Goal: Information Seeking & Learning: Learn about a topic

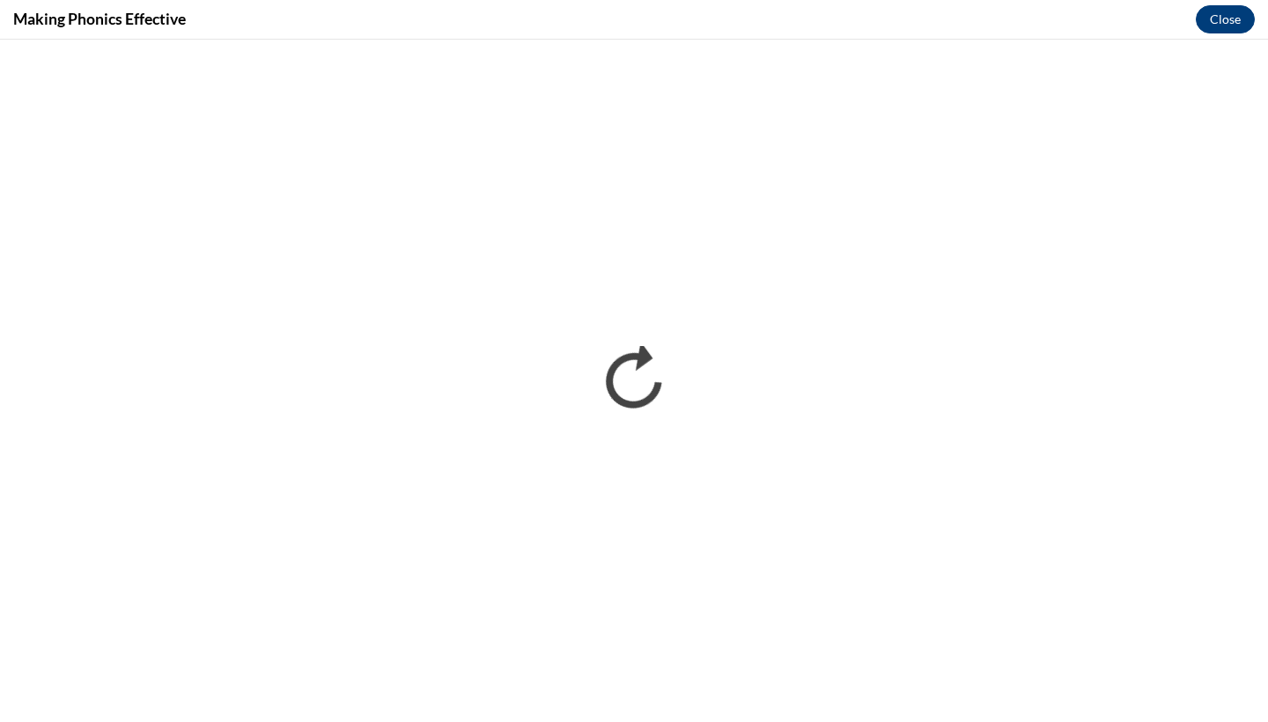
click at [1216, 29] on button "Close" at bounding box center [1224, 19] width 59 height 28
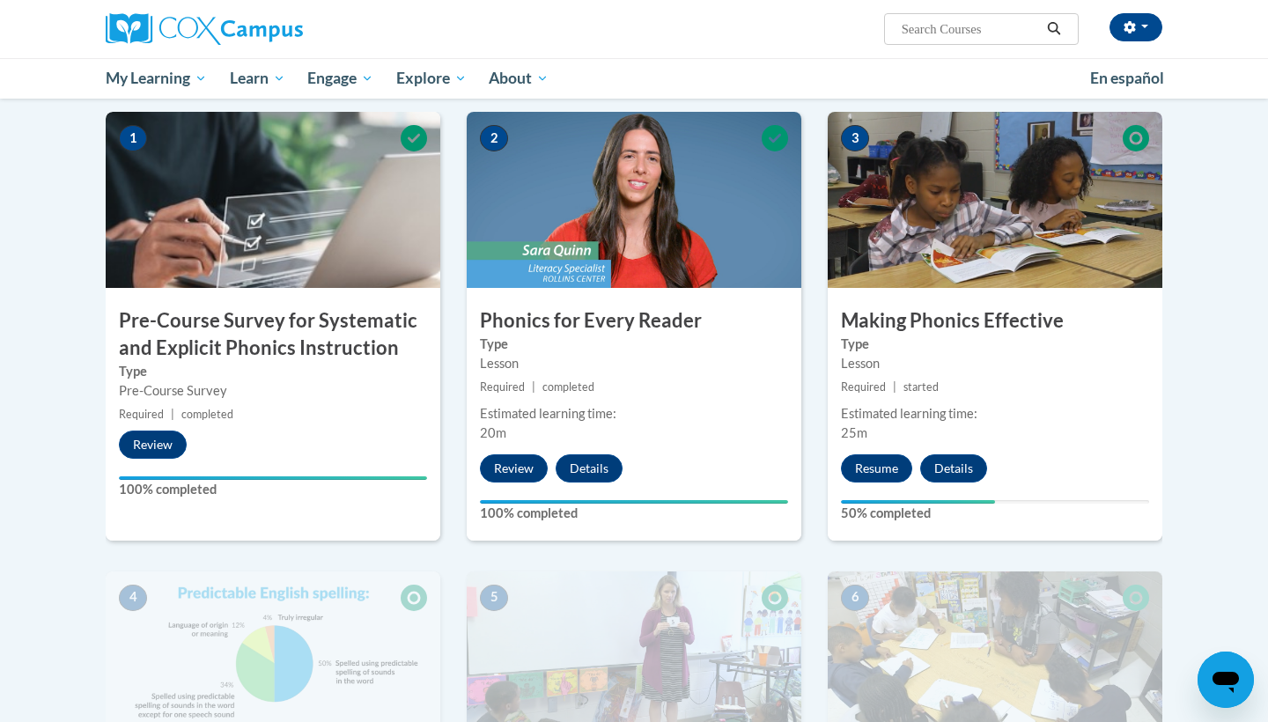
scroll to position [354, 0]
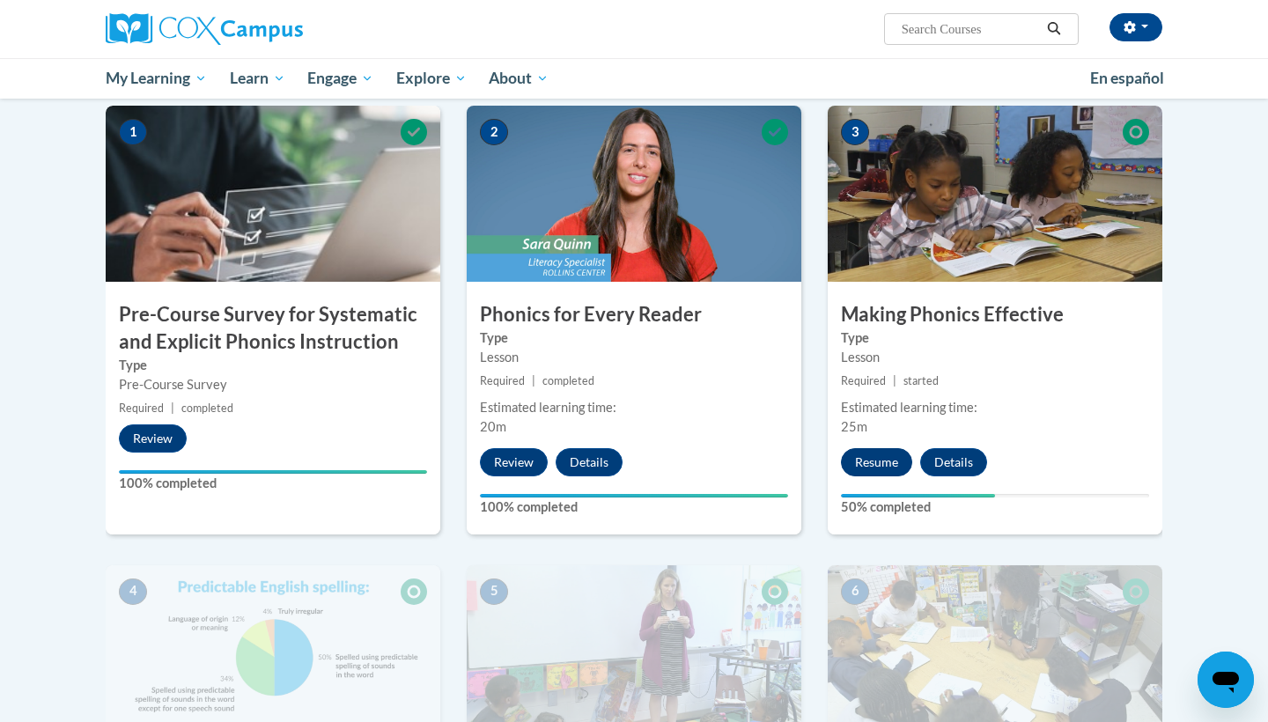
click at [897, 467] on button "Resume" at bounding box center [876, 462] width 71 height 28
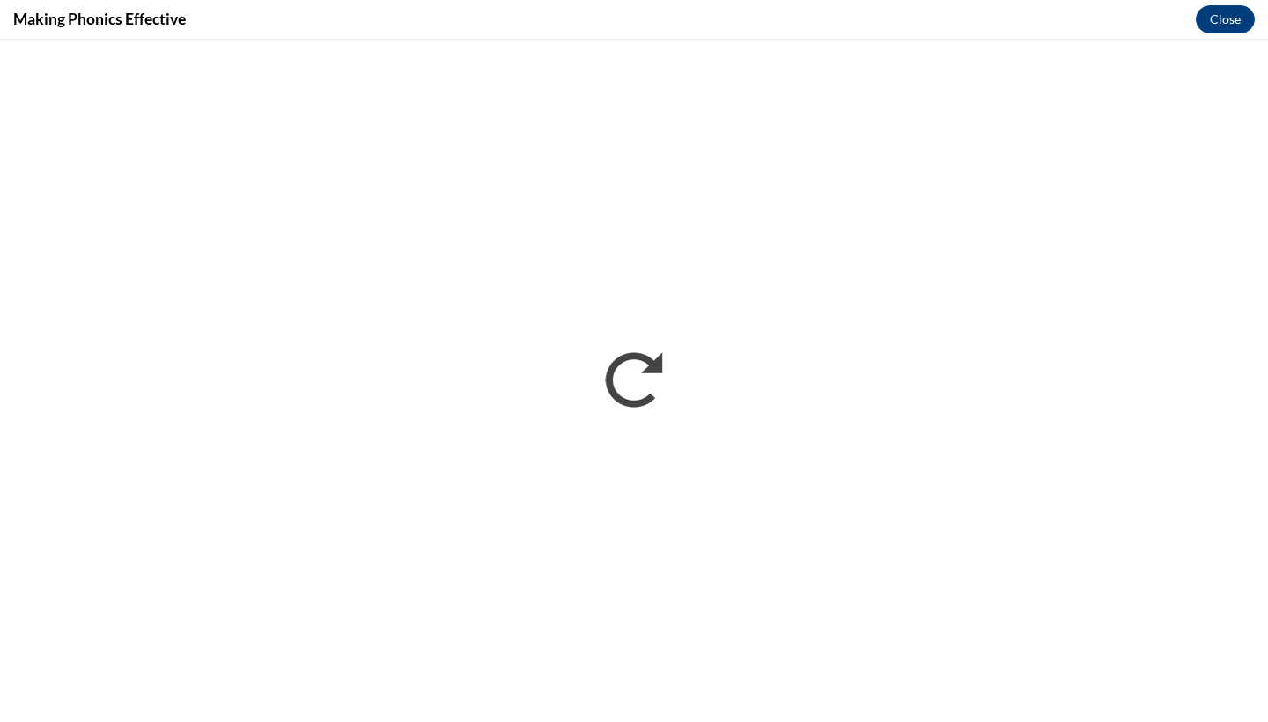
scroll to position [0, 0]
click at [1228, 28] on button "Close" at bounding box center [1224, 19] width 59 height 28
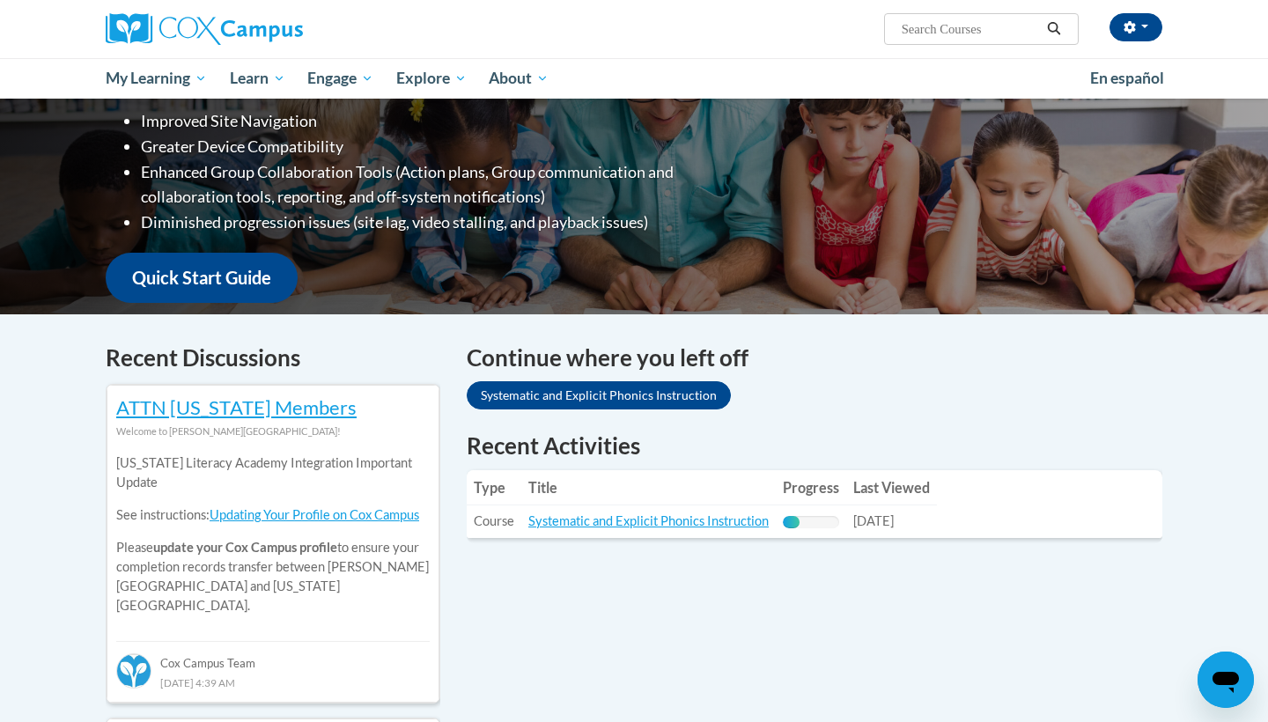
scroll to position [318, 0]
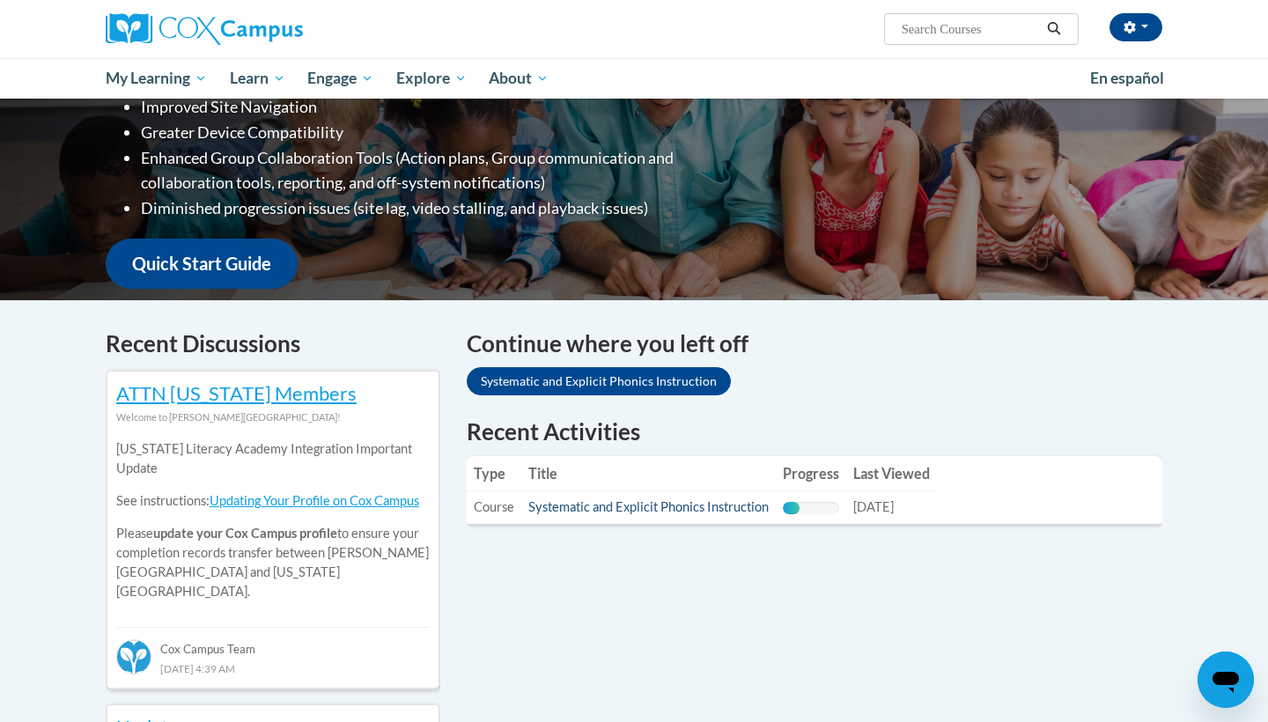
click at [699, 502] on link "Systematic and Explicit Phonics Instruction" at bounding box center [648, 506] width 240 height 15
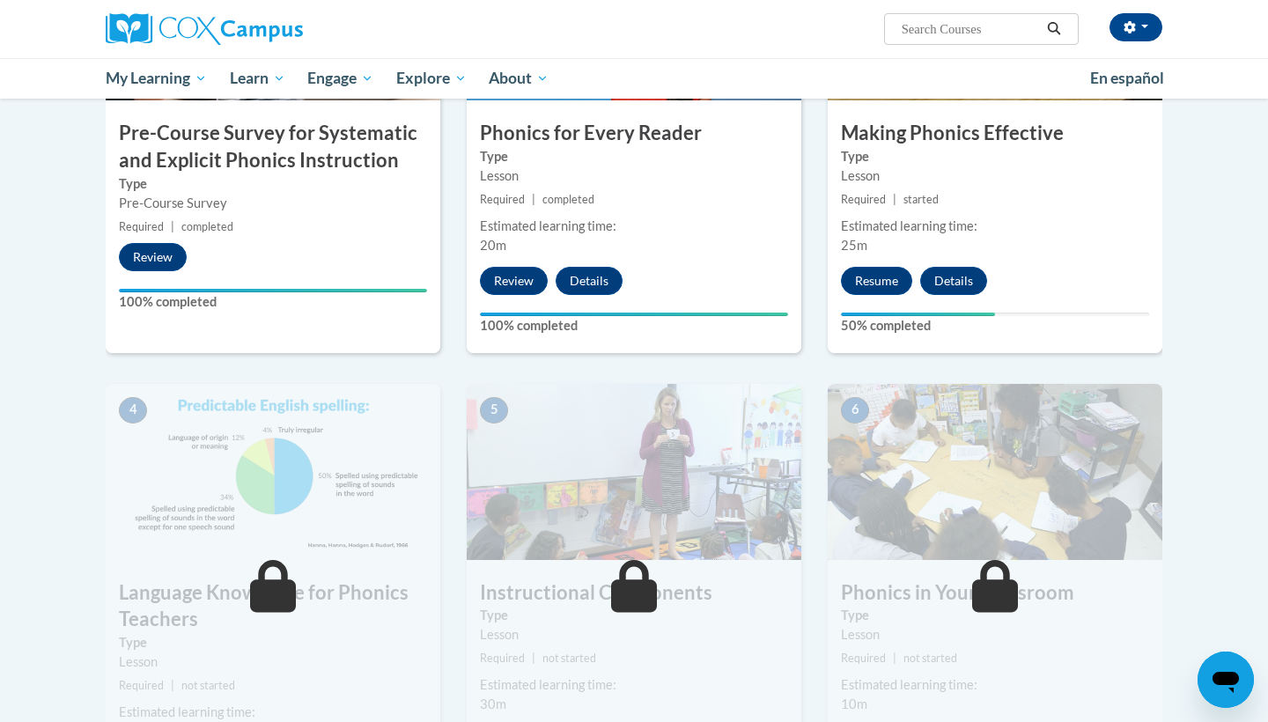
scroll to position [532, 0]
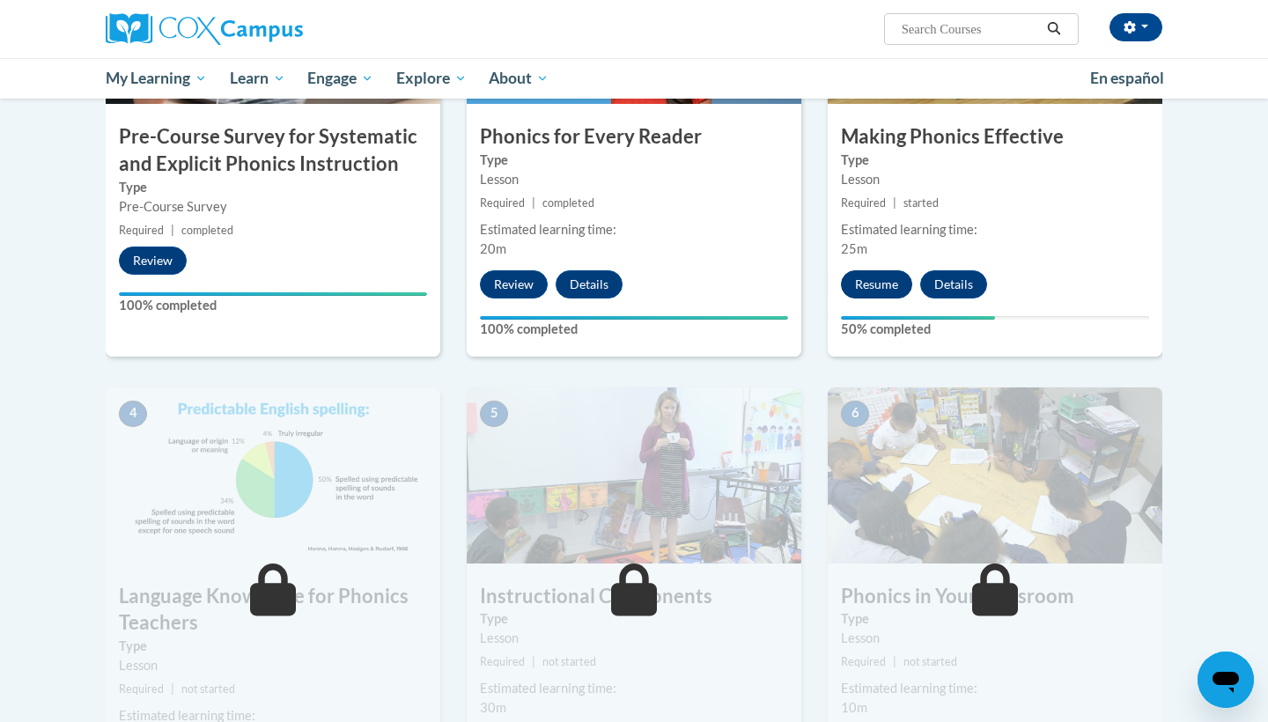
click at [890, 272] on button "Resume" at bounding box center [876, 284] width 71 height 28
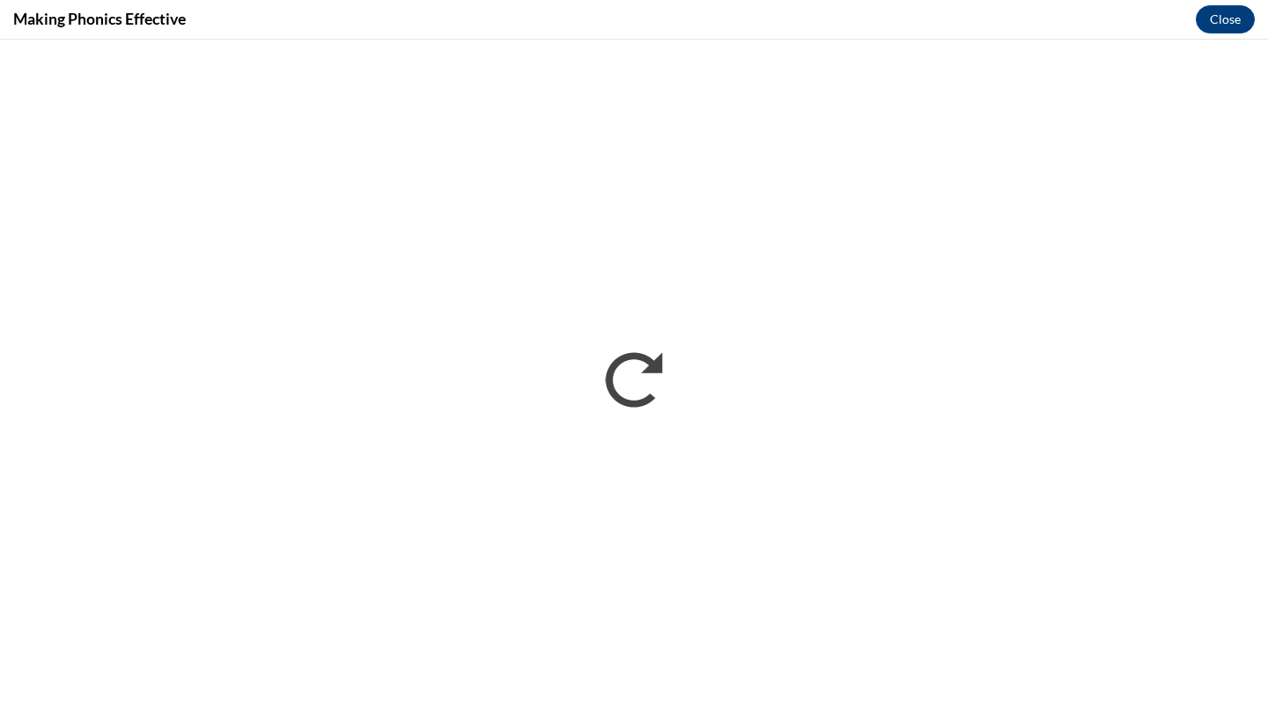
scroll to position [0, 0]
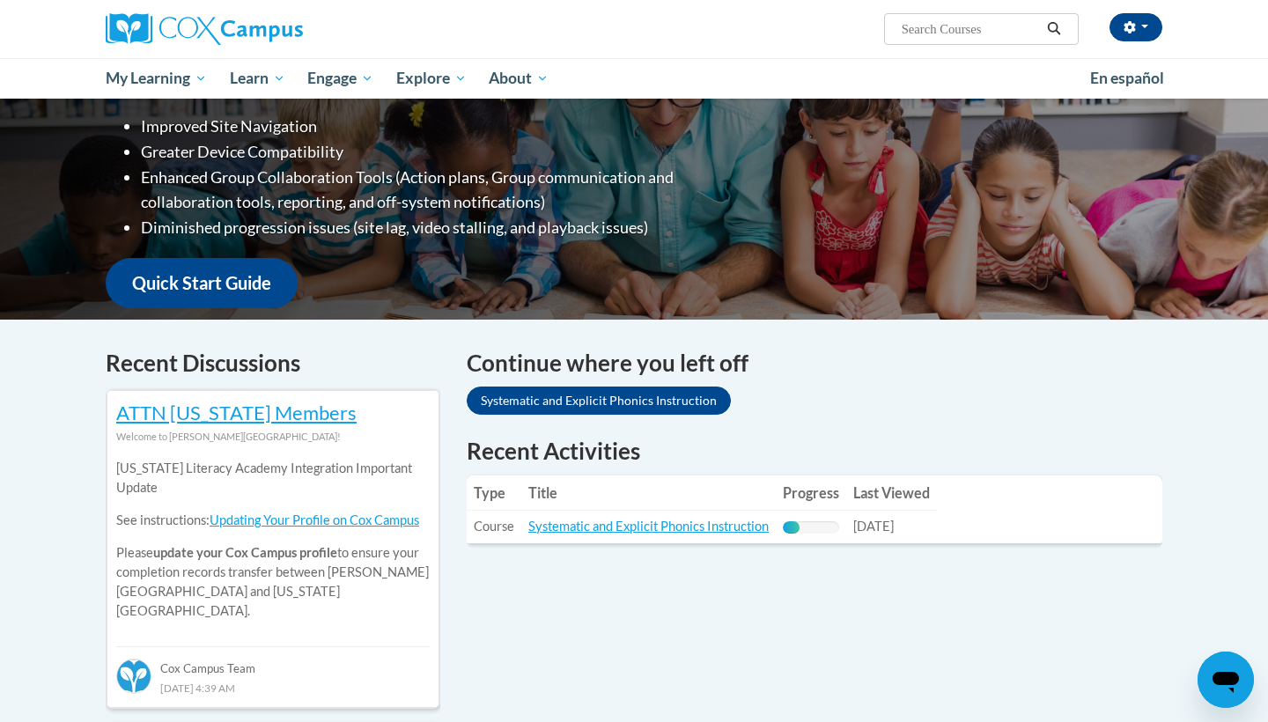
scroll to position [302, 0]
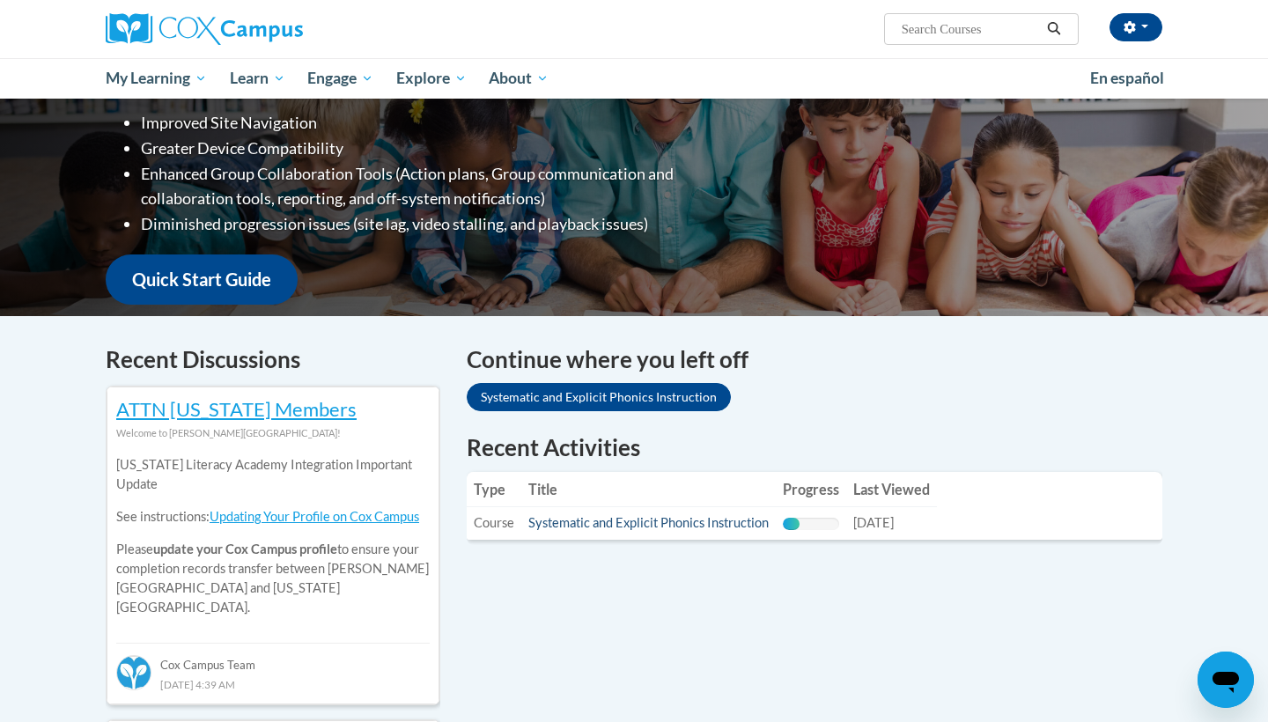
click at [643, 520] on link "Systematic and Explicit Phonics Instruction" at bounding box center [648, 522] width 240 height 15
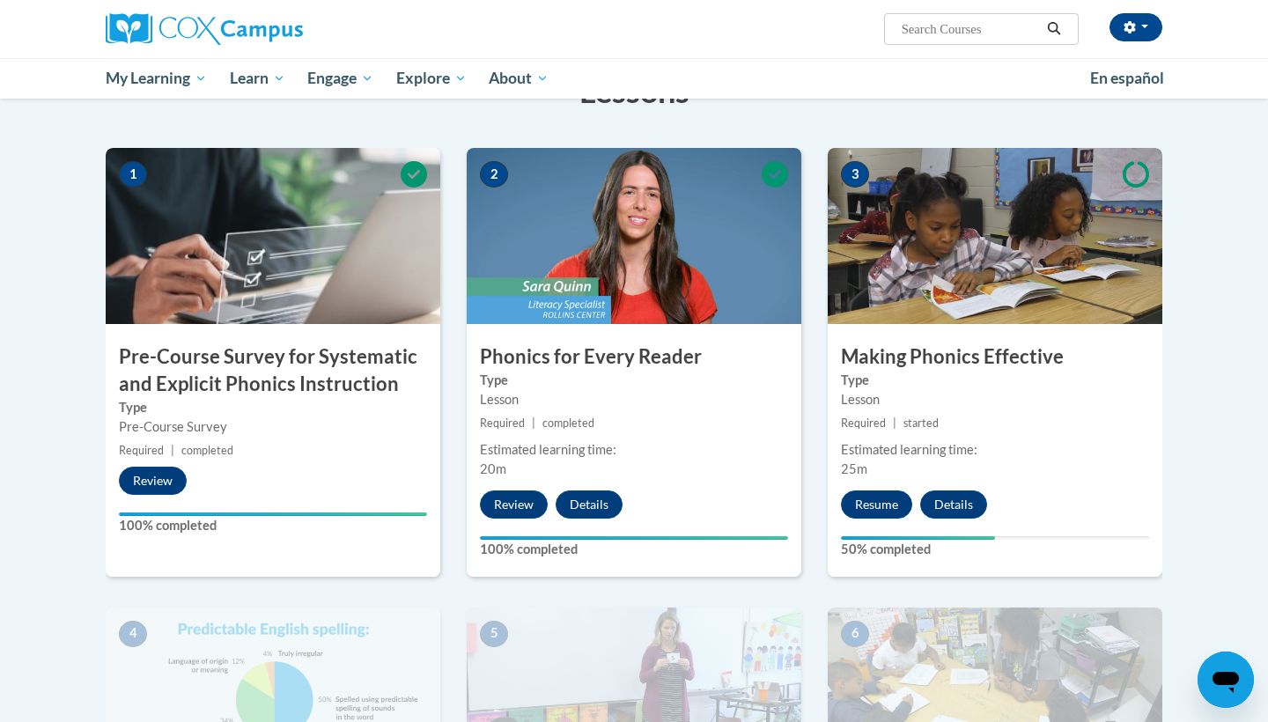
scroll to position [318, 0]
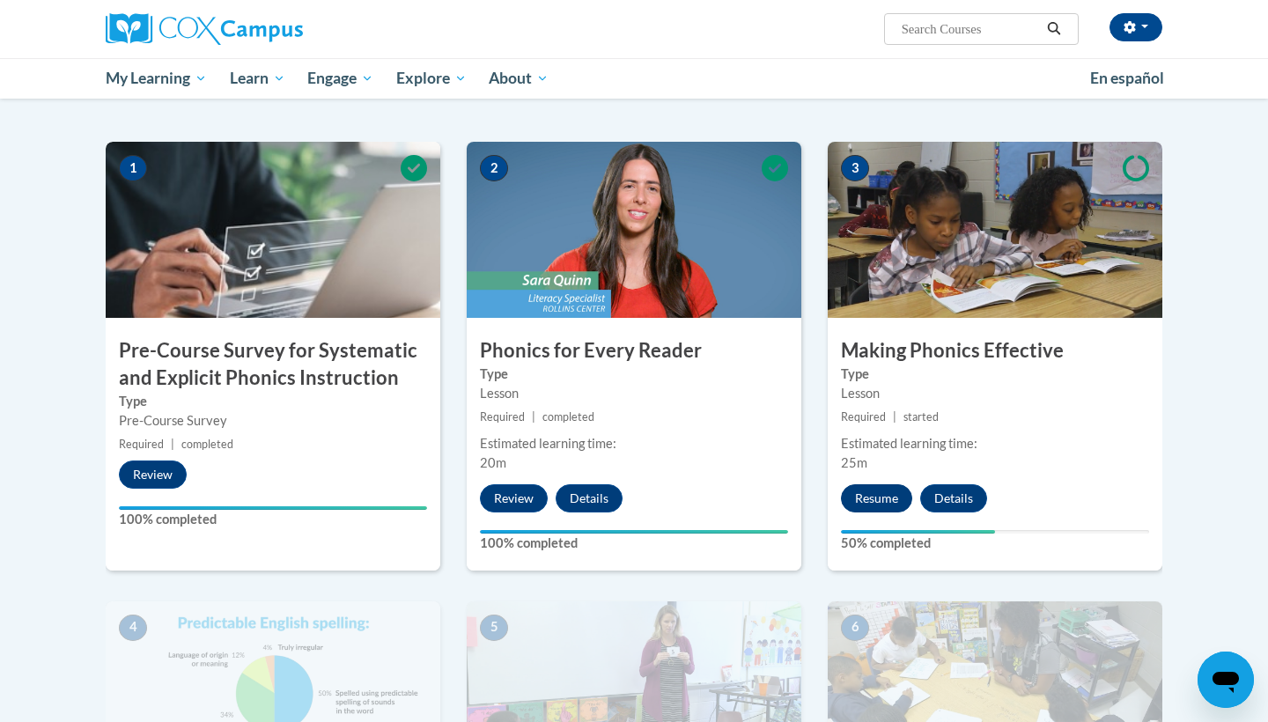
click at [893, 499] on button "Resume" at bounding box center [876, 498] width 71 height 28
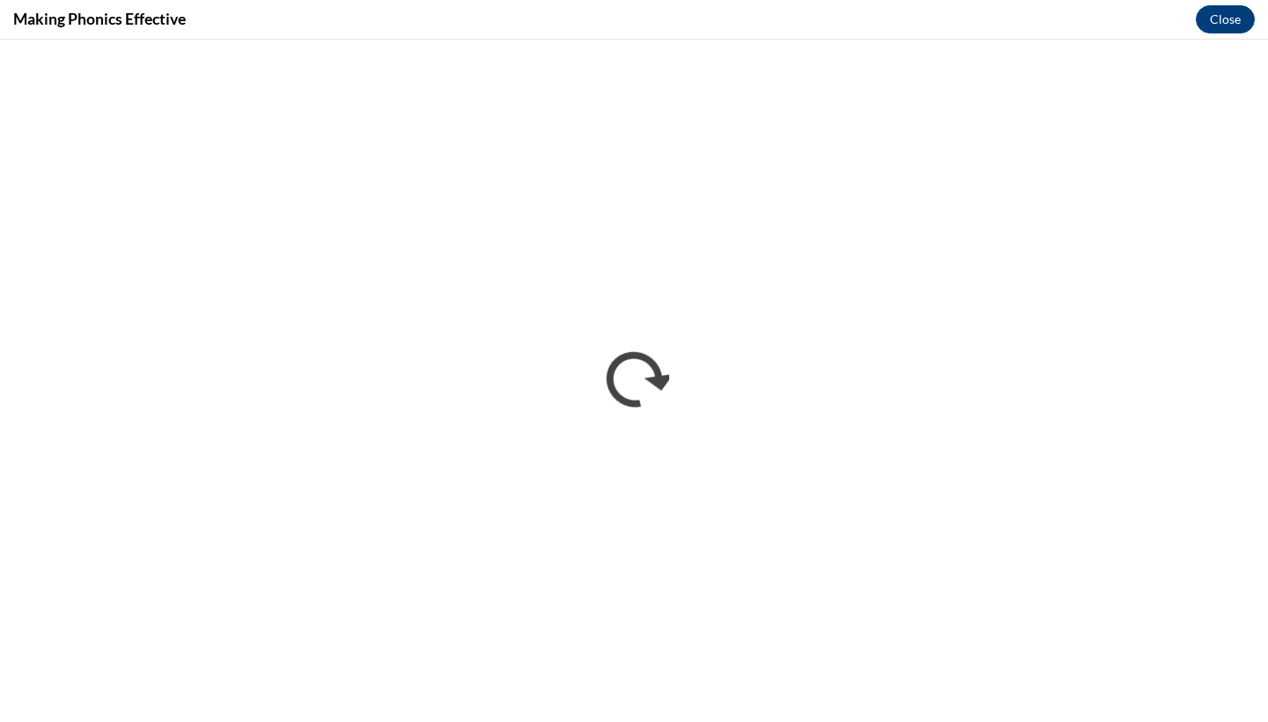
scroll to position [0, 0]
